Goal: Task Accomplishment & Management: Use online tool/utility

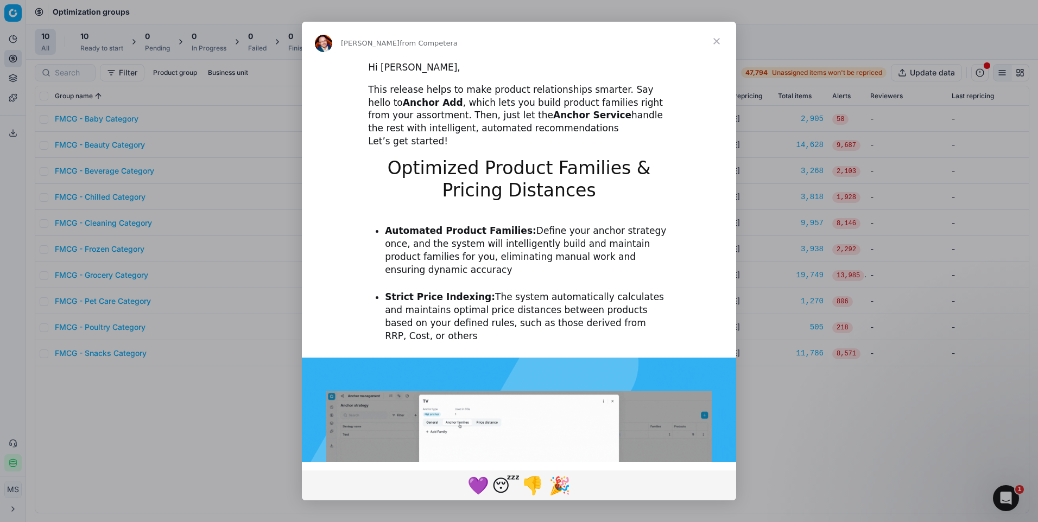
click at [719, 39] on span "Close" at bounding box center [716, 41] width 39 height 39
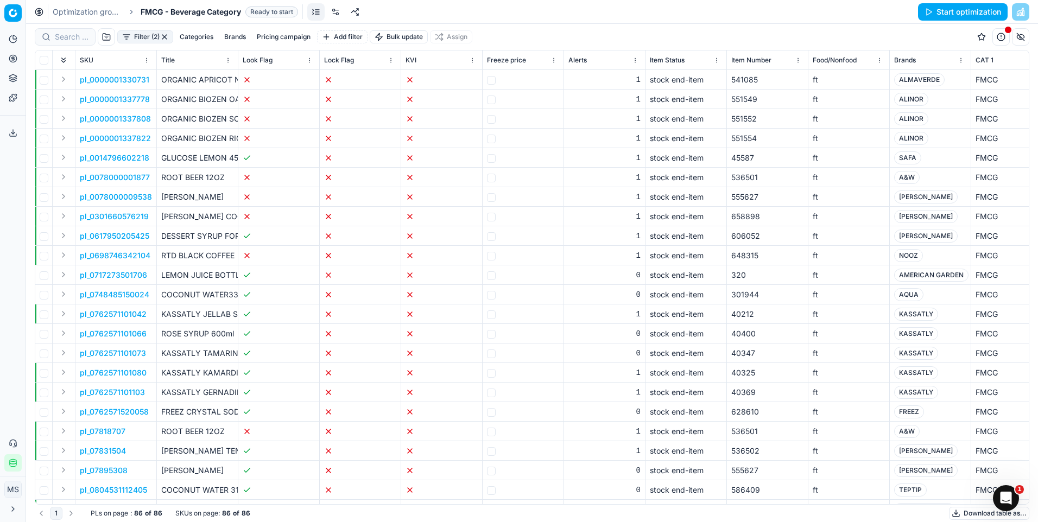
click at [961, 514] on button "Download table as..." at bounding box center [989, 513] width 80 height 13
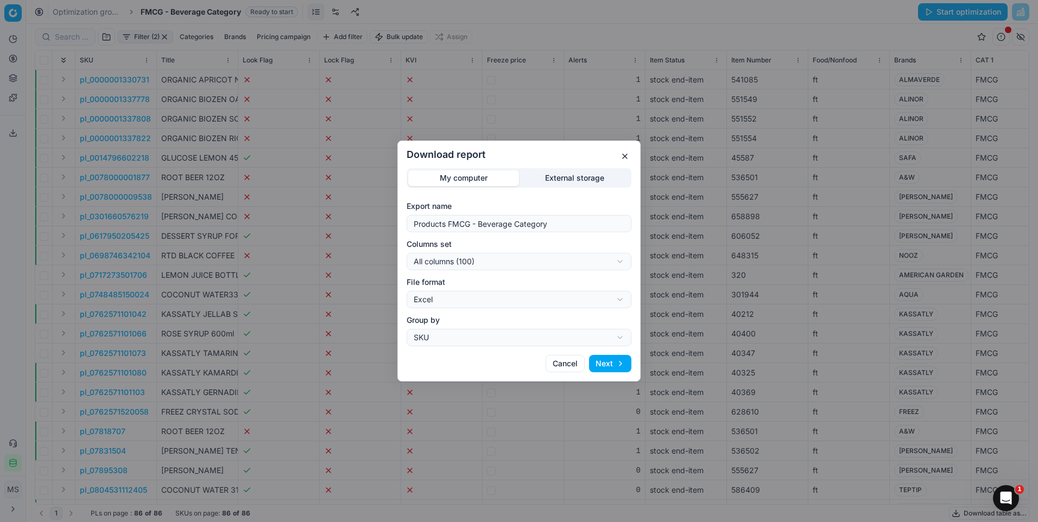
click at [594, 368] on button "Next" at bounding box center [610, 363] width 42 height 17
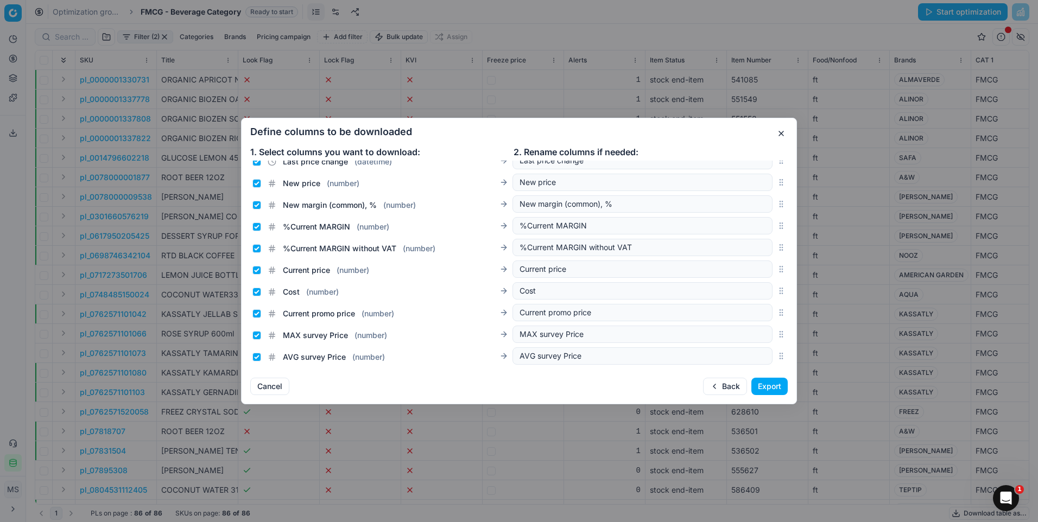
scroll to position [1194, 0]
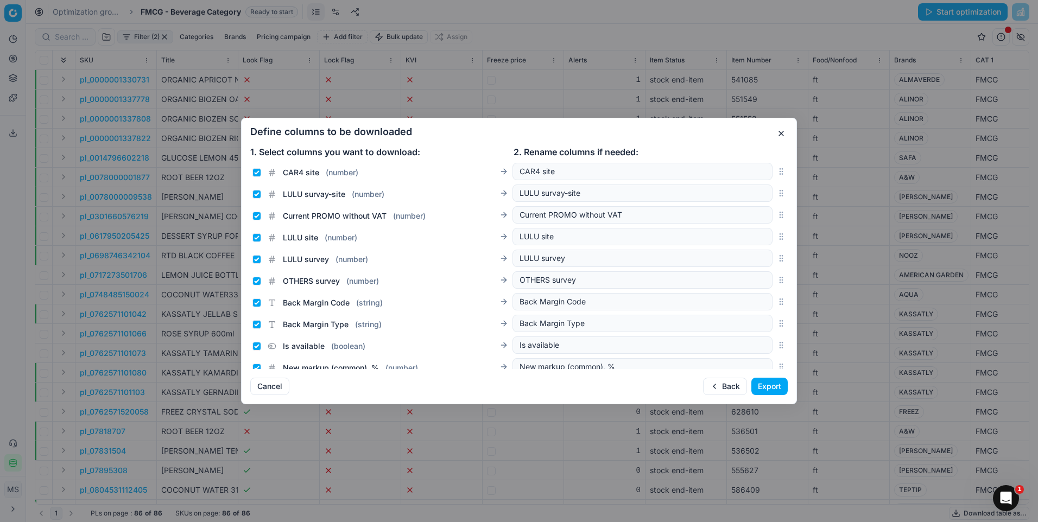
click at [756, 381] on button "Export" at bounding box center [769, 386] width 36 height 17
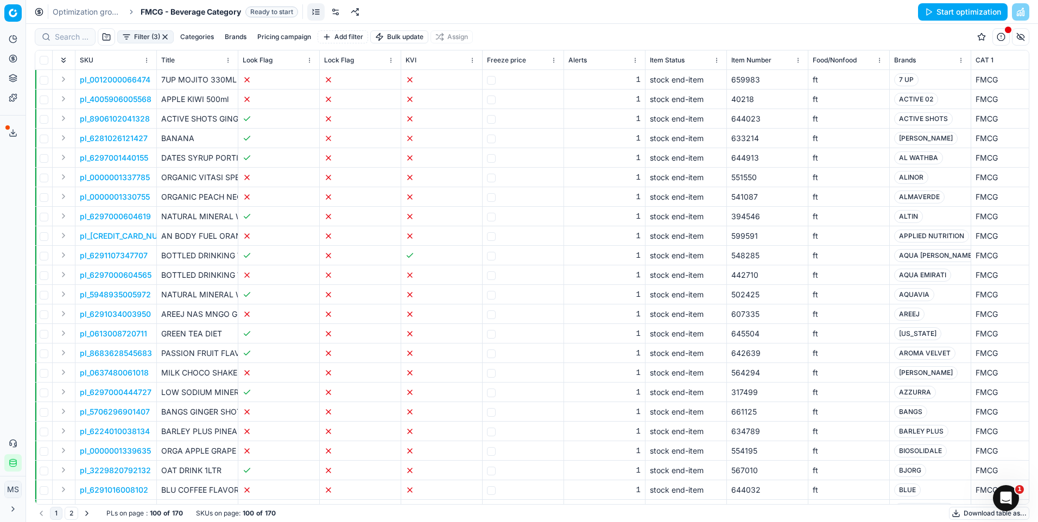
click at [982, 512] on button "Download table as..." at bounding box center [989, 513] width 80 height 13
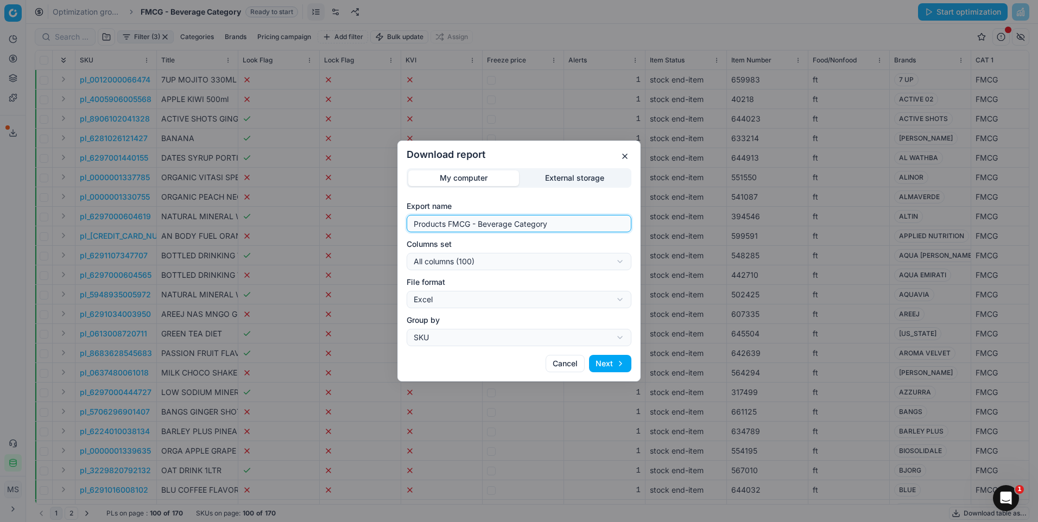
click at [560, 221] on input "Products FMCG - Beverage Category" at bounding box center [518, 223] width 215 height 16
type input "Products FMCG - Beverage Category-No Competitive Data"
click at [617, 369] on button "Next" at bounding box center [610, 363] width 42 height 17
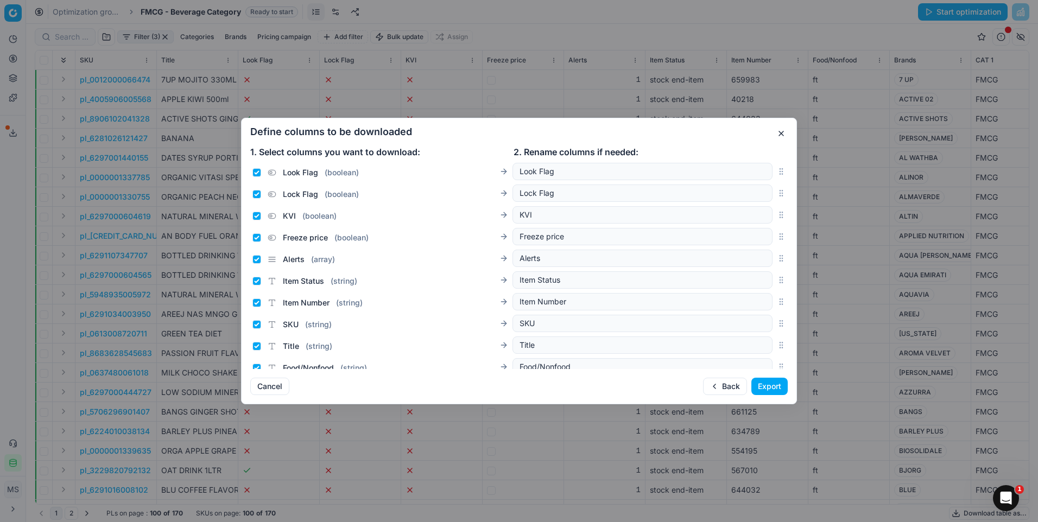
click at [774, 390] on button "Export" at bounding box center [769, 386] width 36 height 17
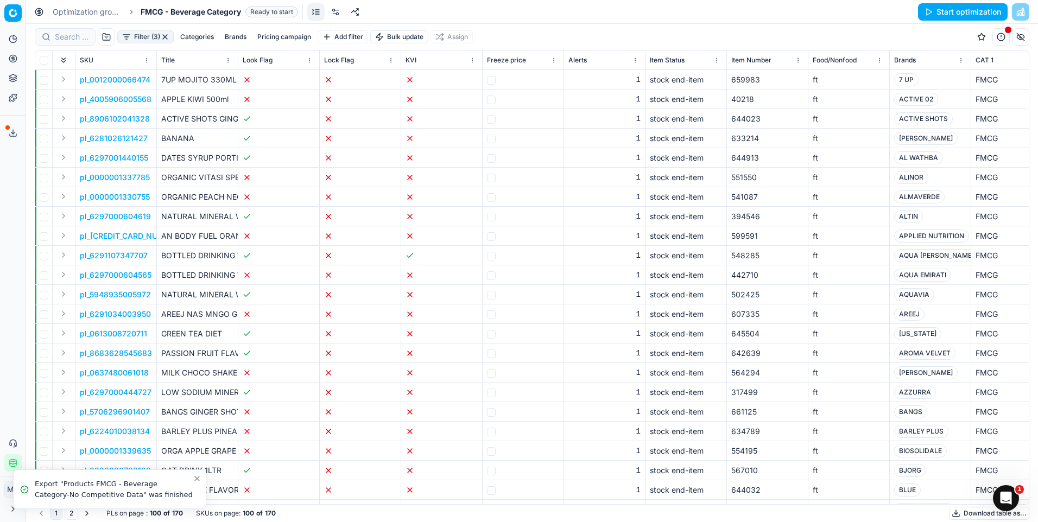
click at [84, 515] on button "Go to next page" at bounding box center [86, 513] width 13 height 13
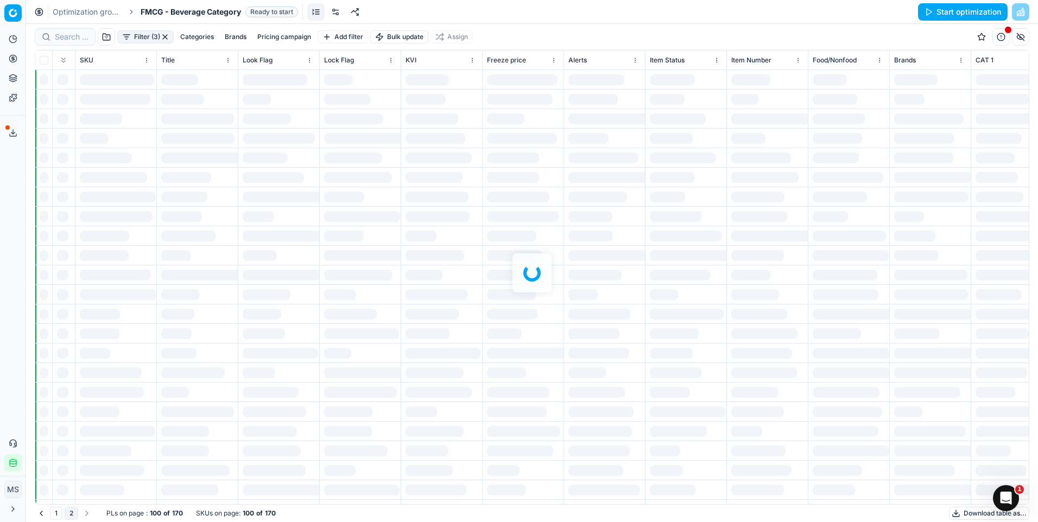
click at [84, 515] on div at bounding box center [532, 273] width 1012 height 498
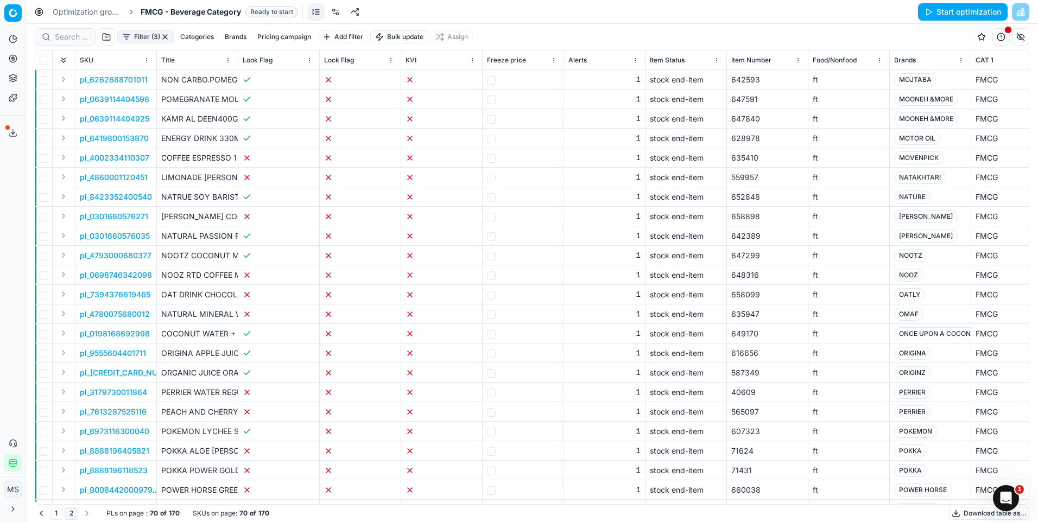
click at [46, 513] on button "Go to previous page" at bounding box center [41, 513] width 13 height 13
